Goal: Navigation & Orientation: Understand site structure

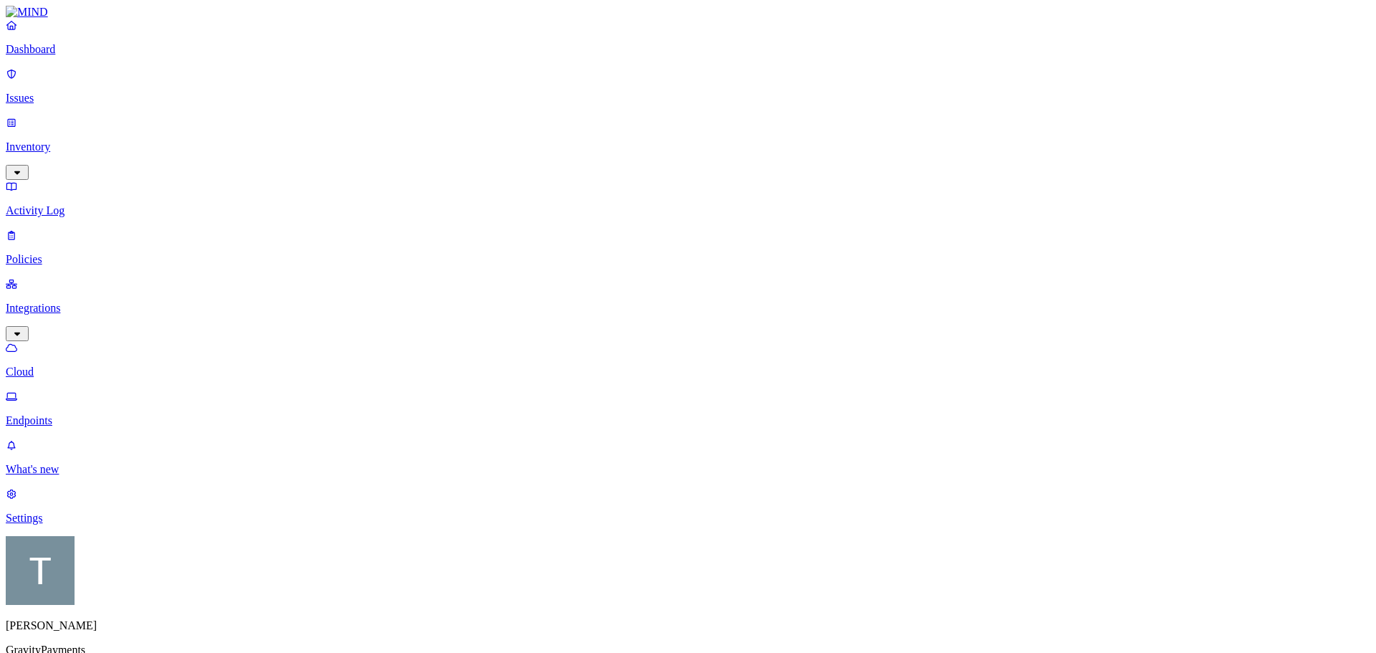
click at [51, 140] on p "Inventory" at bounding box center [688, 146] width 1365 height 13
click at [70, 253] on p "Users" at bounding box center [688, 259] width 1365 height 13
click at [51, 92] on p "Issues" at bounding box center [688, 98] width 1365 height 13
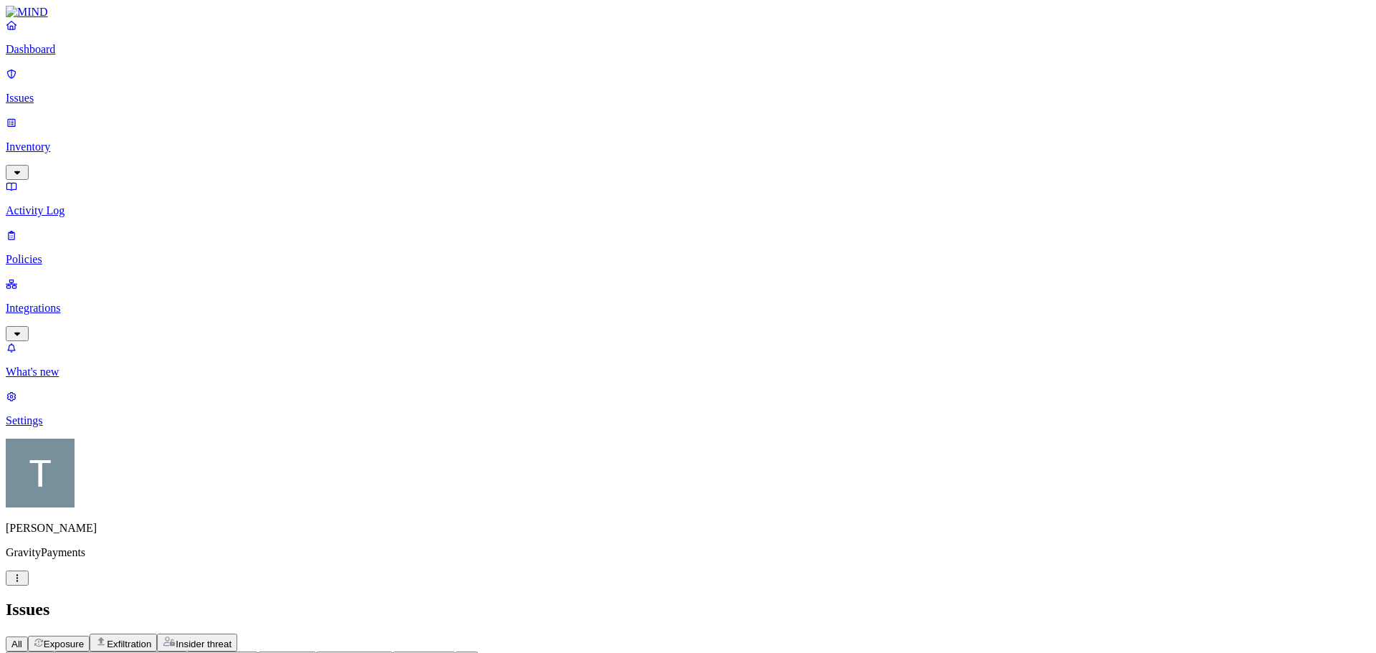
scroll to position [383, 0]
